Goal: Check status: Check status

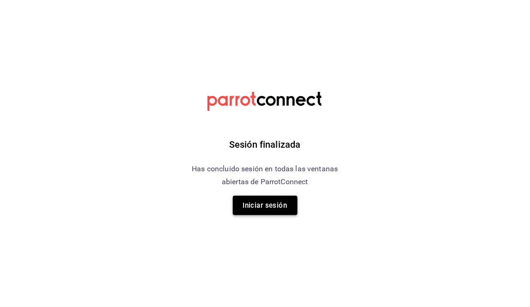
click at [279, 207] on button "Iniciar sesión" at bounding box center [265, 205] width 65 height 19
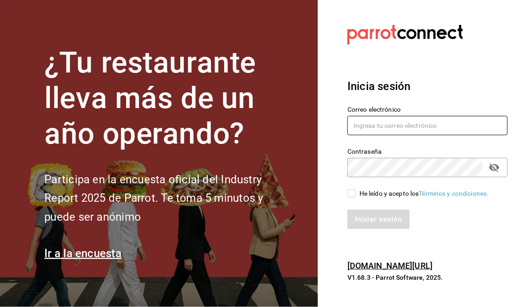
type input "moviedo@lemura.com.mx"
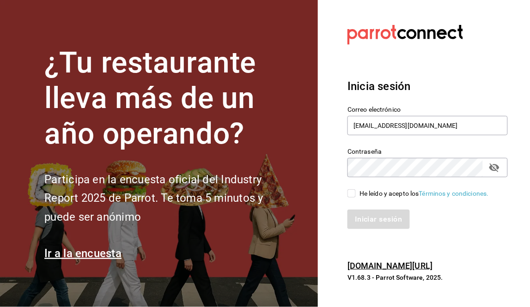
click at [353, 196] on input "He leído y acepto los Términos y condiciones." at bounding box center [352, 194] width 8 height 8
checkbox input "true"
click at [364, 205] on div "Iniciar sesión" at bounding box center [422, 214] width 171 height 31
click at [370, 208] on div "Iniciar sesión" at bounding box center [422, 214] width 171 height 31
click at [378, 215] on button "Iniciar sesión" at bounding box center [379, 219] width 63 height 19
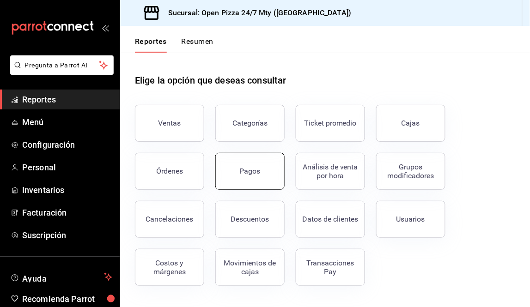
click at [275, 180] on button "Pagos" at bounding box center [249, 171] width 69 height 37
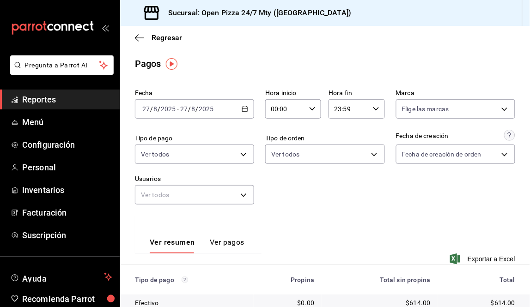
click at [242, 111] on icon "button" at bounding box center [245, 109] width 6 height 6
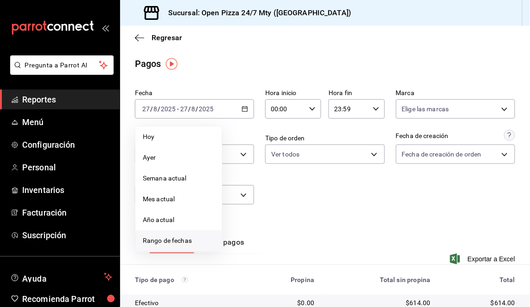
click at [172, 241] on span "Rango de fechas" at bounding box center [179, 241] width 72 height 10
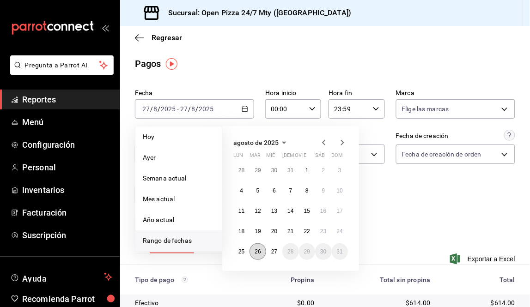
click at [258, 250] on abbr "26" at bounding box center [258, 252] width 6 height 6
click at [274, 250] on abbr "27" at bounding box center [274, 252] width 6 height 6
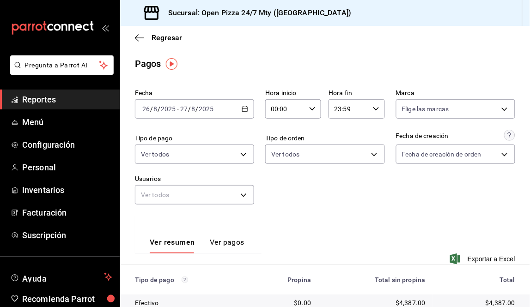
click at [292, 109] on input "00:00" at bounding box center [285, 109] width 40 height 18
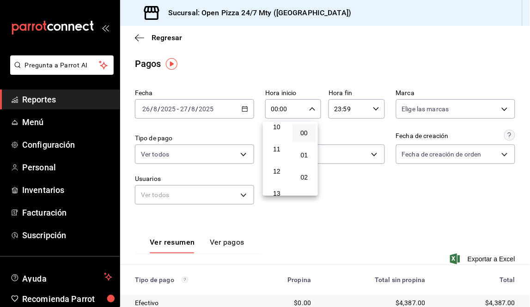
scroll to position [205, 0]
click at [279, 163] on button "11" at bounding box center [277, 172] width 24 height 18
type input "11:00"
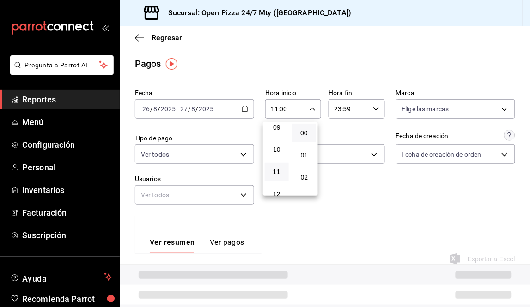
click at [442, 203] on div at bounding box center [265, 153] width 530 height 307
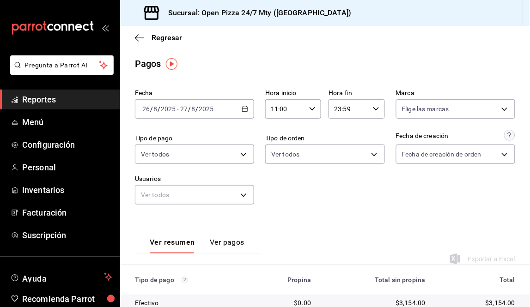
click at [442, 203] on div "00 01 02 03 04 05 06 07 08 09 10 11 12 13 14 15 16 17 18 19 20 21 22 23 00 01 0…" at bounding box center [265, 155] width 530 height 305
click at [337, 110] on input "23:59" at bounding box center [349, 109] width 40 height 18
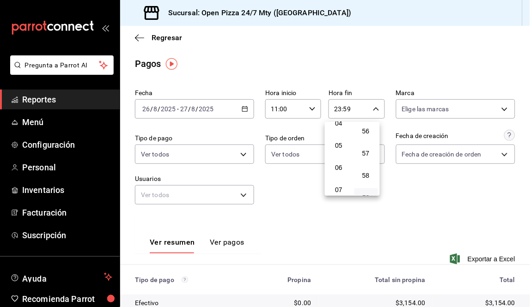
scroll to position [103, 0]
click at [339, 133] on button "05" at bounding box center [339, 141] width 24 height 18
type input "05:59"
click at [339, 133] on button "05" at bounding box center [339, 141] width 24 height 18
click at [426, 189] on div at bounding box center [265, 153] width 530 height 307
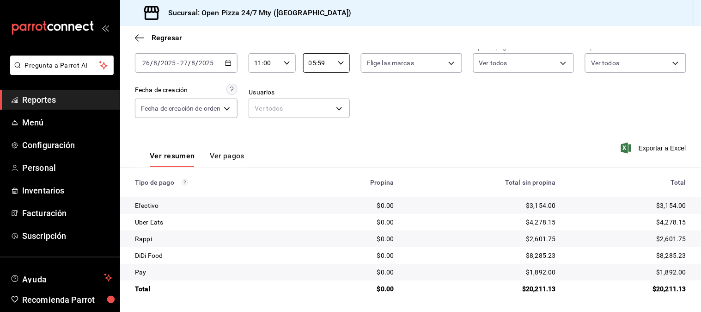
scroll to position [47, 0]
click at [530, 110] on div "Fecha [DATE] [DATE] - [DATE] [DATE] Hora inicio 11:00 Hora inicio Hora fin 05:5…" at bounding box center [410, 84] width 551 height 90
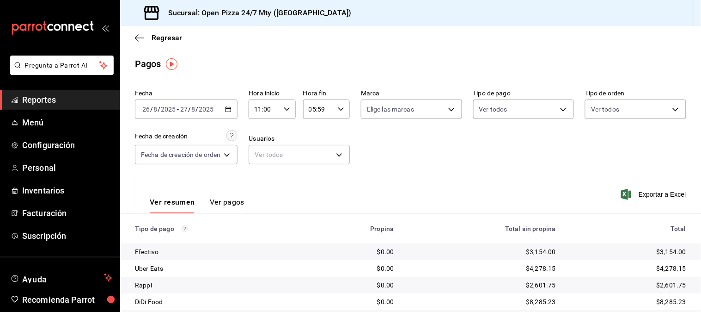
click at [225, 109] on div "[DATE] [DATE] - [DATE] [DATE]" at bounding box center [186, 108] width 103 height 19
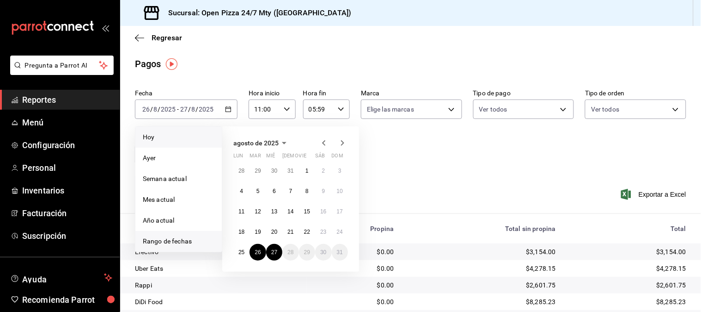
click at [178, 140] on span "Hoy" at bounding box center [179, 137] width 72 height 10
type input "00:00"
type input "23:59"
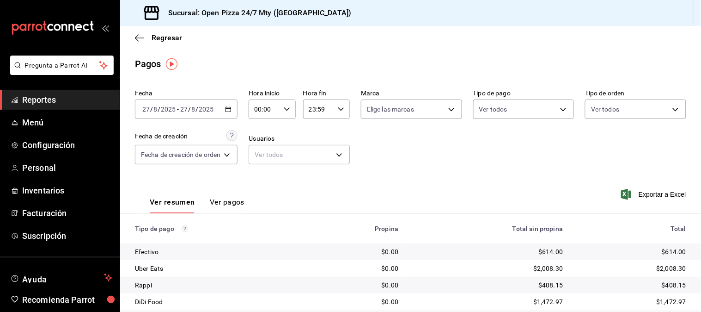
click at [446, 181] on div "Ver resumen Ver pagos Exportar a Excel" at bounding box center [410, 199] width 581 height 49
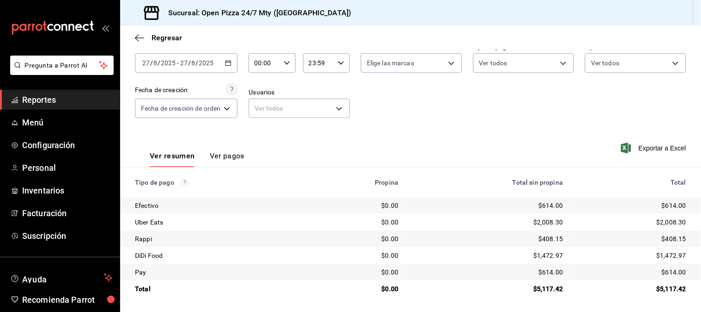
click at [284, 60] on icon "button" at bounding box center [287, 63] width 6 height 6
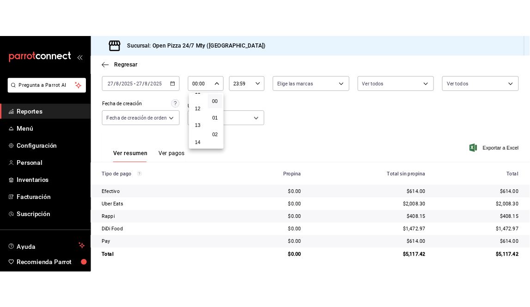
scroll to position [205, 0]
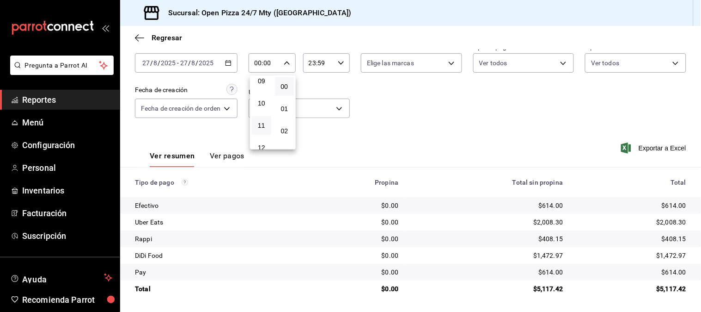
click at [261, 116] on button "11" at bounding box center [261, 125] width 19 height 18
type input "11:00"
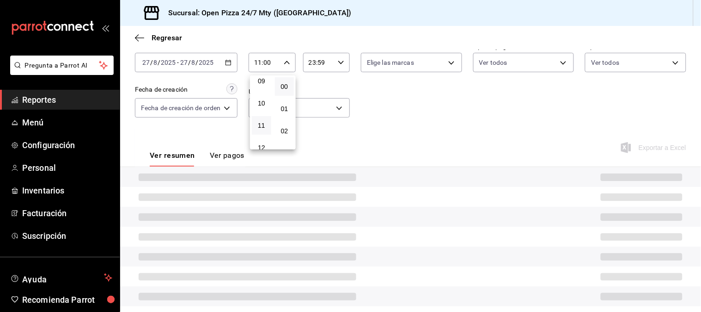
click at [394, 129] on div at bounding box center [350, 156] width 701 height 312
click at [394, 129] on div "00 01 02 03 04 05 06 07 08 09 10 11 12 13 14 15 16 17 18 19 20 21 22 23 00 01 0…" at bounding box center [350, 157] width 701 height 309
click at [394, 129] on div "Ver resumen Ver pagos Exportar a Excel" at bounding box center [410, 153] width 581 height 49
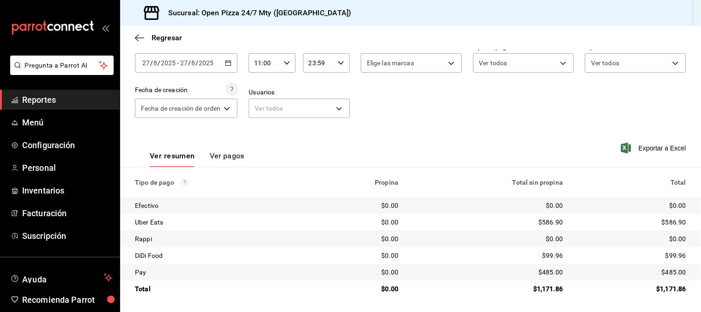
click at [371, 106] on div "Fecha [DATE] [DATE] - [DATE] [DATE] Hora inicio 11:00 Hora inicio Hora fin 23:5…" at bounding box center [410, 84] width 551 height 90
